Goal: Task Accomplishment & Management: Use online tool/utility

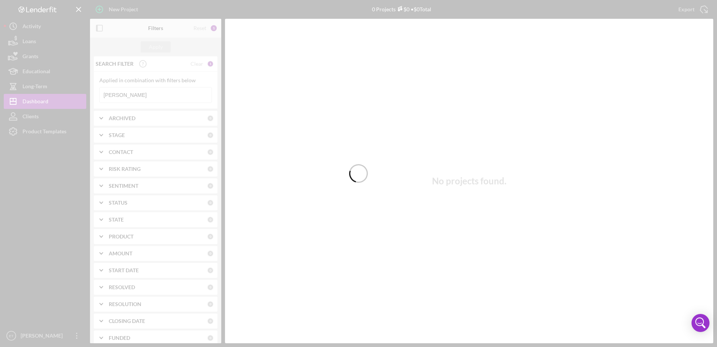
click at [48, 227] on div at bounding box center [358, 173] width 717 height 347
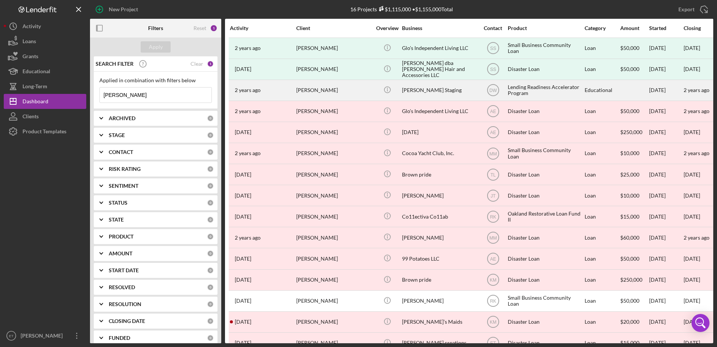
click at [339, 89] on div "[PERSON_NAME]" at bounding box center [333, 90] width 75 height 20
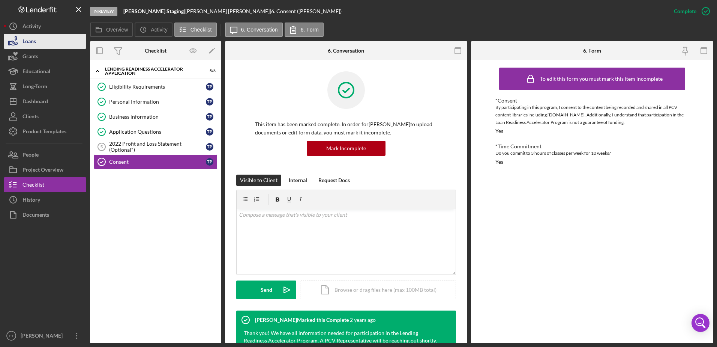
click at [50, 39] on button "Loans" at bounding box center [45, 41] width 83 height 15
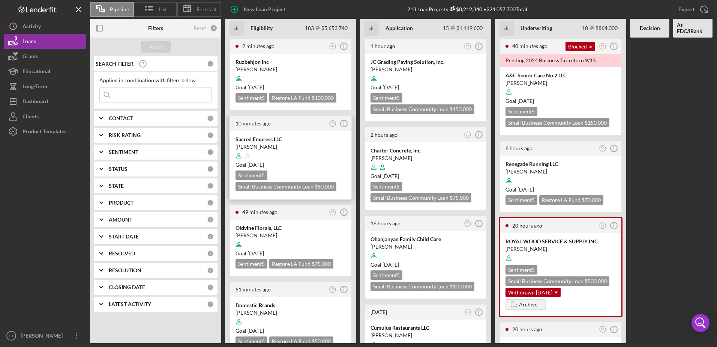
click at [264, 166] on time "[DATE]" at bounding box center [256, 164] width 17 height 6
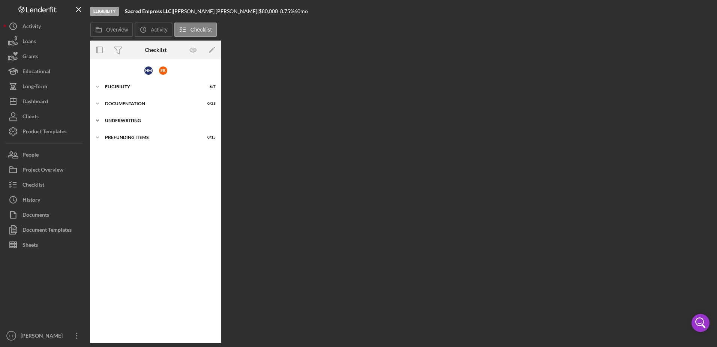
click at [111, 116] on div "Icon/Expander Underwriting 0 / 8" at bounding box center [155, 120] width 131 height 15
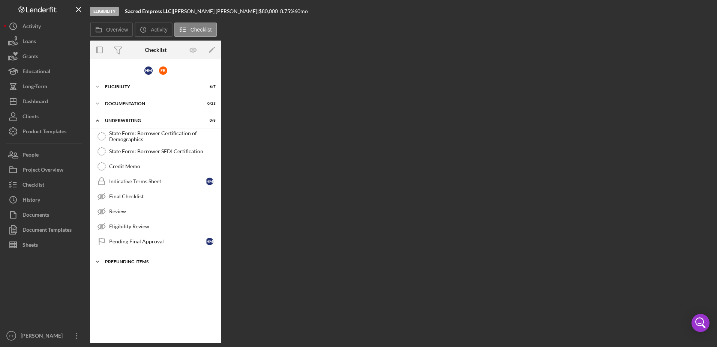
click at [134, 264] on div "Icon/Expander Prefunding Items 0 / 15" at bounding box center [155, 261] width 131 height 15
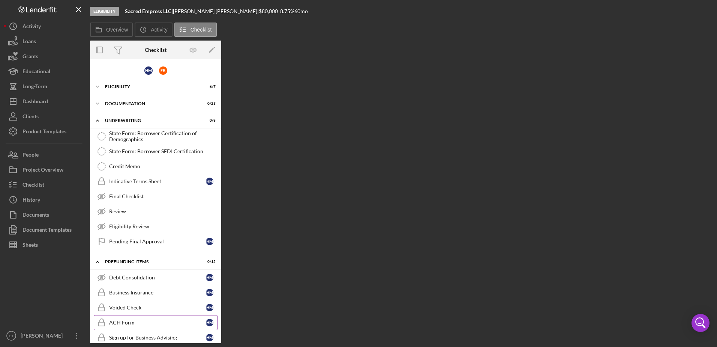
scroll to position [159, 0]
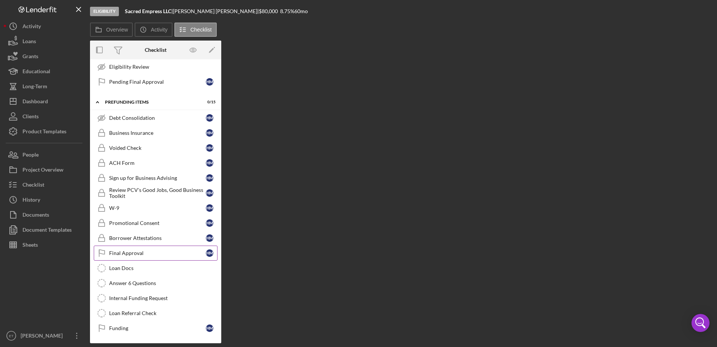
click at [134, 257] on link "Final Approval Final Approval H M" at bounding box center [156, 252] width 124 height 15
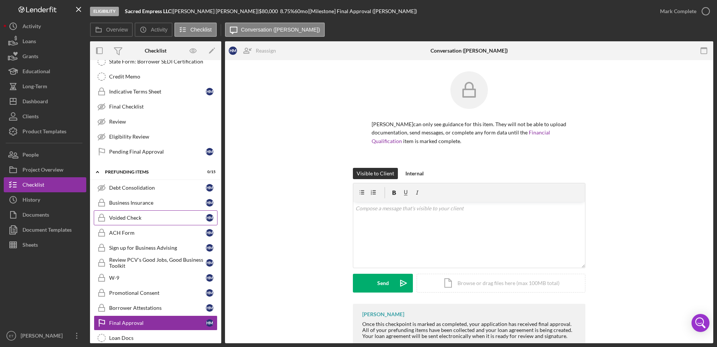
scroll to position [160, 0]
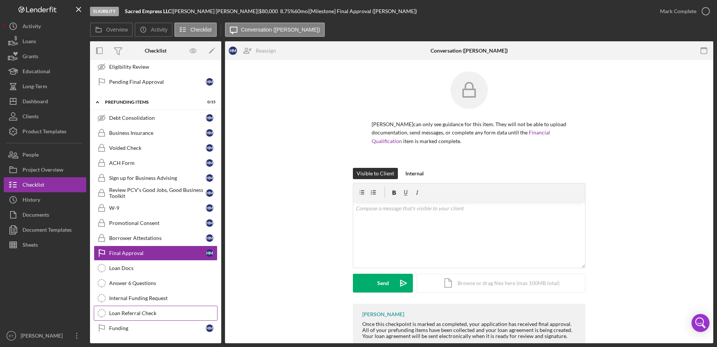
click at [150, 312] on div "Loan Referral Check" at bounding box center [163, 313] width 108 height 6
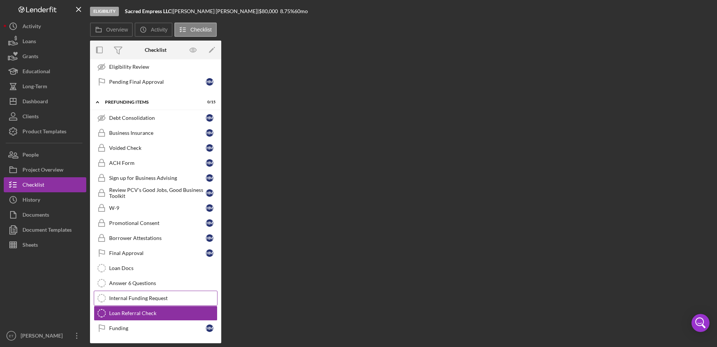
scroll to position [160, 0]
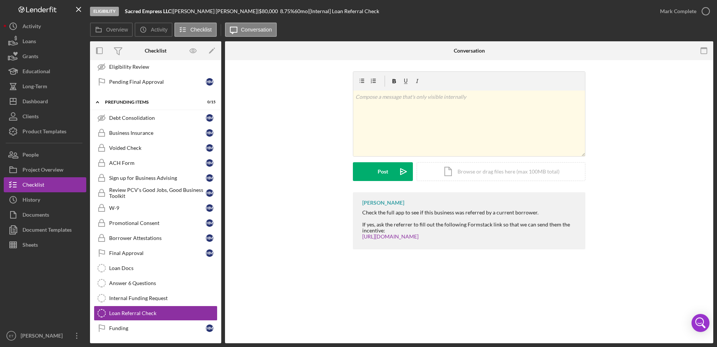
drag, startPoint x: 370, startPoint y: 226, endPoint x: 392, endPoint y: 231, distance: 22.6
click at [392, 231] on div "If yes, ask the referrer to fill out the following Formstack link so that we ca…" at bounding box center [470, 227] width 216 height 12
click at [501, 283] on div "Loan Referral Check Loan Referral Check v Color teal Color pink Remove color Ad…" at bounding box center [469, 201] width 488 height 283
drag, startPoint x: 148, startPoint y: 260, endPoint x: 152, endPoint y: 259, distance: 4.6
click at [148, 260] on link "Final Approval Final Approval H M" at bounding box center [156, 252] width 124 height 15
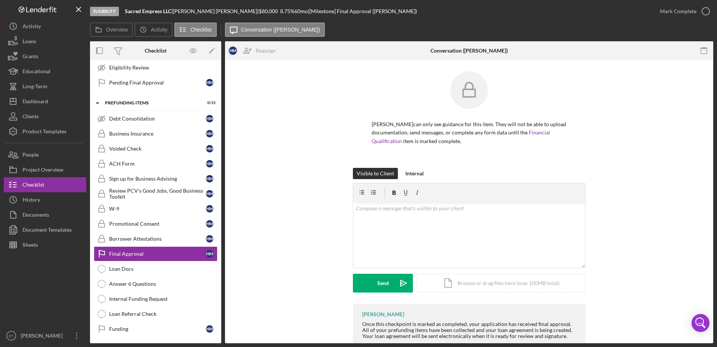
scroll to position [160, 0]
